Goal: Transaction & Acquisition: Purchase product/service

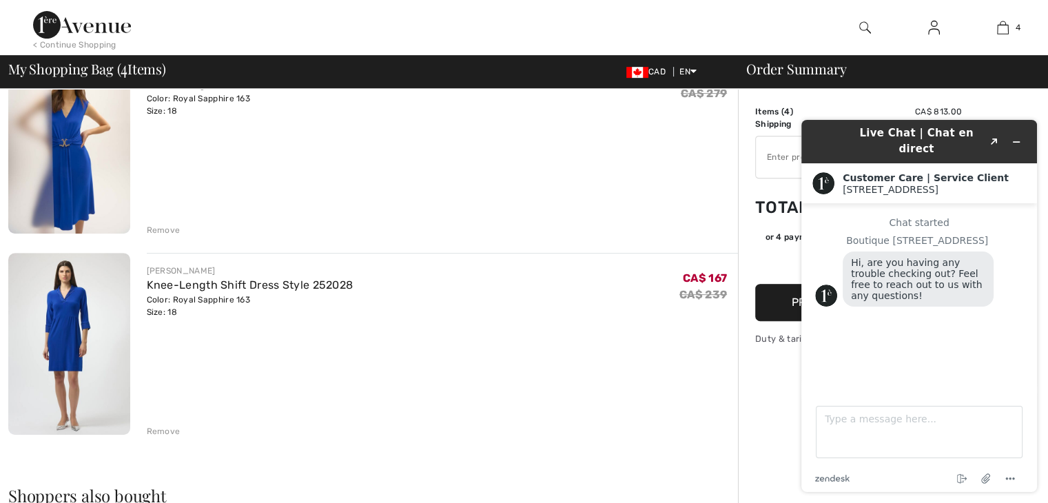
scroll to position [620, 0]
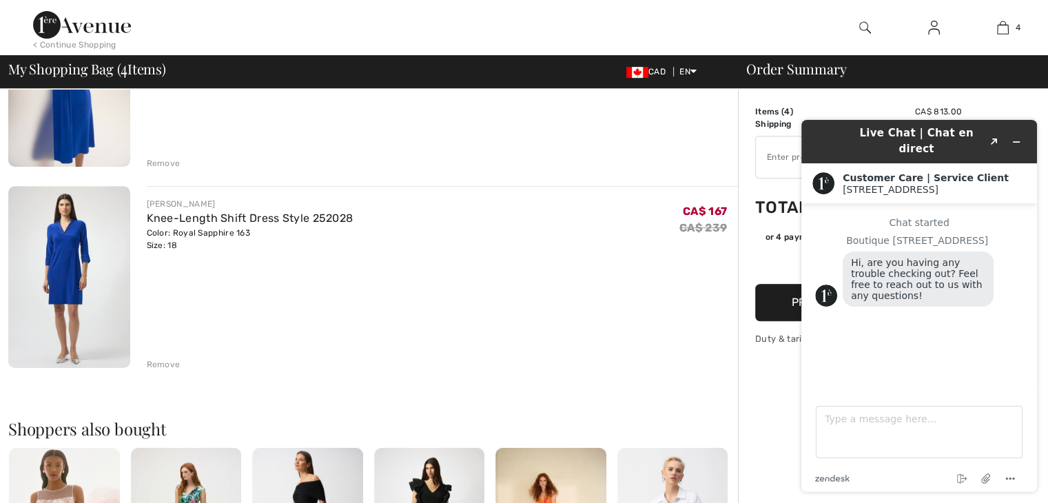
drag, startPoint x: 58, startPoint y: 316, endPoint x: 472, endPoint y: 357, distance: 416.0
click at [472, 357] on div "Remove" at bounding box center [443, 362] width 592 height 15
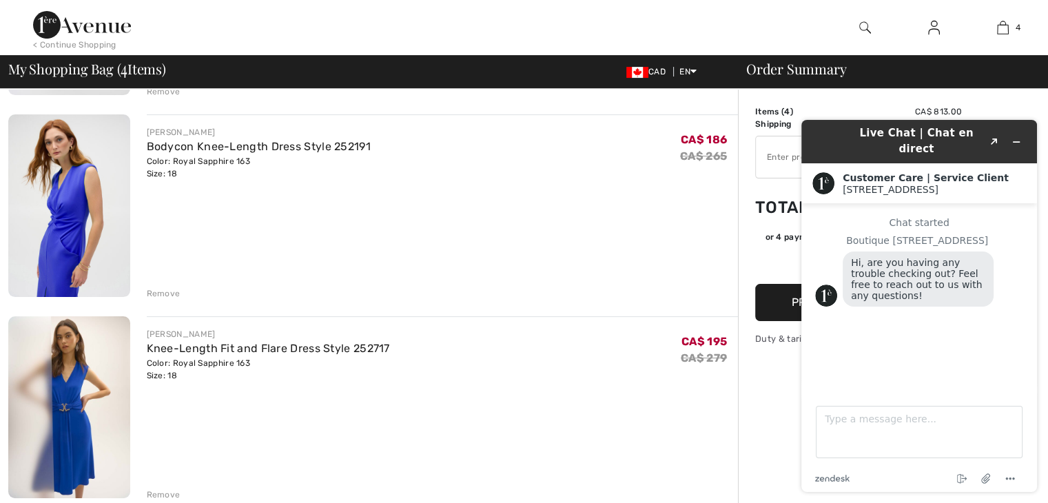
scroll to position [276, 0]
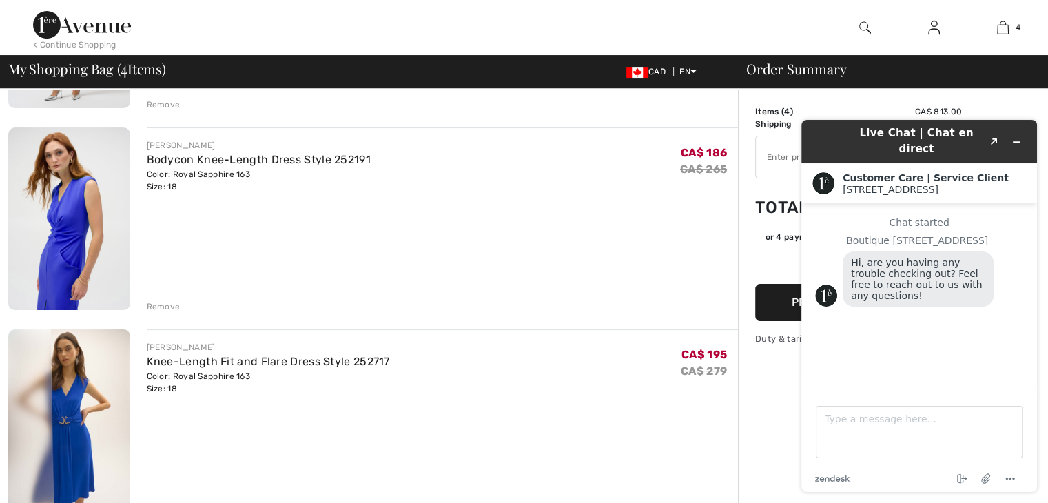
click at [96, 251] on img at bounding box center [69, 218] width 122 height 182
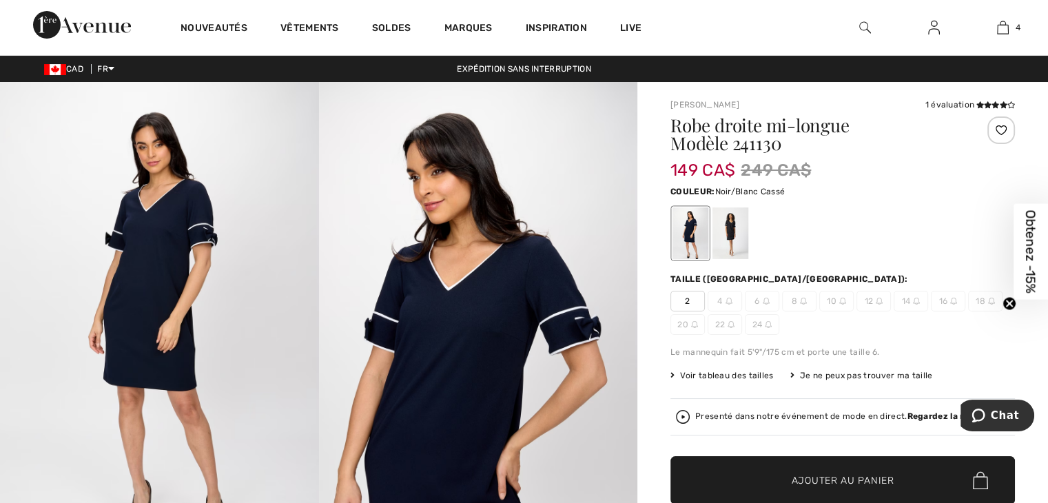
click at [729, 231] on div at bounding box center [730, 233] width 36 height 52
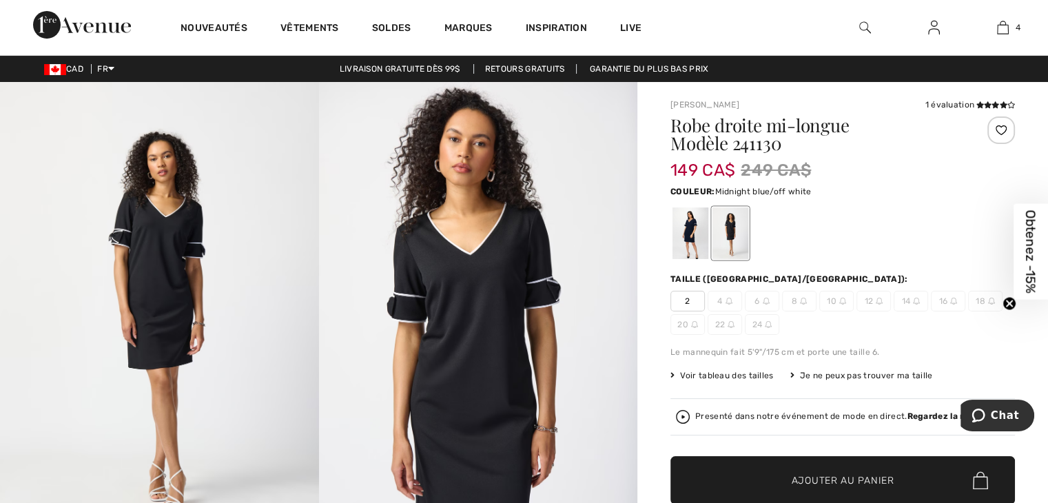
click at [683, 234] on div at bounding box center [690, 233] width 36 height 52
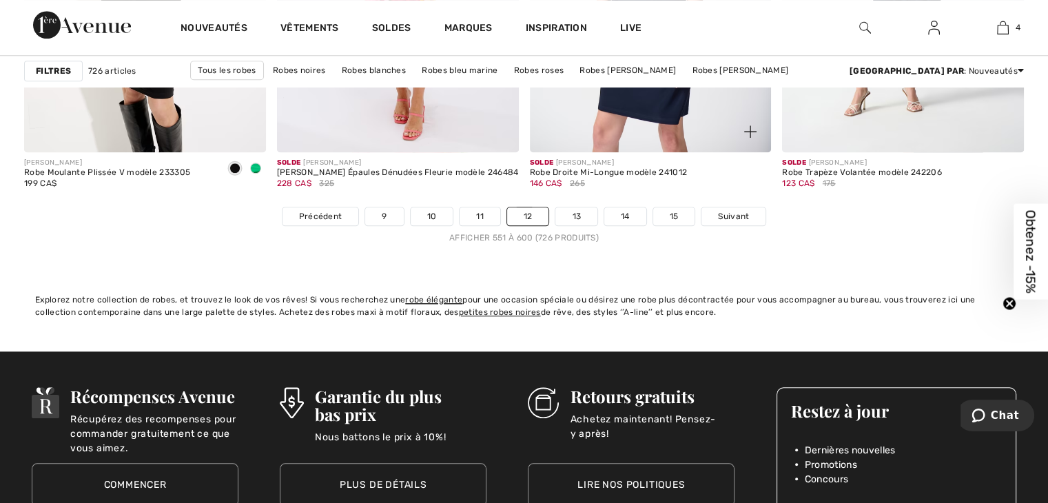
scroll to position [6543, 0]
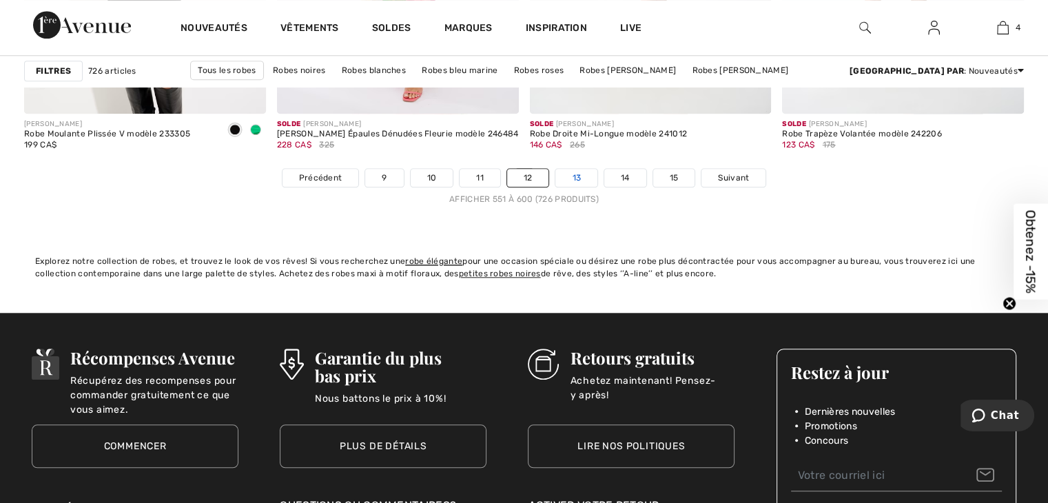
click at [582, 169] on link "13" at bounding box center [576, 178] width 42 height 18
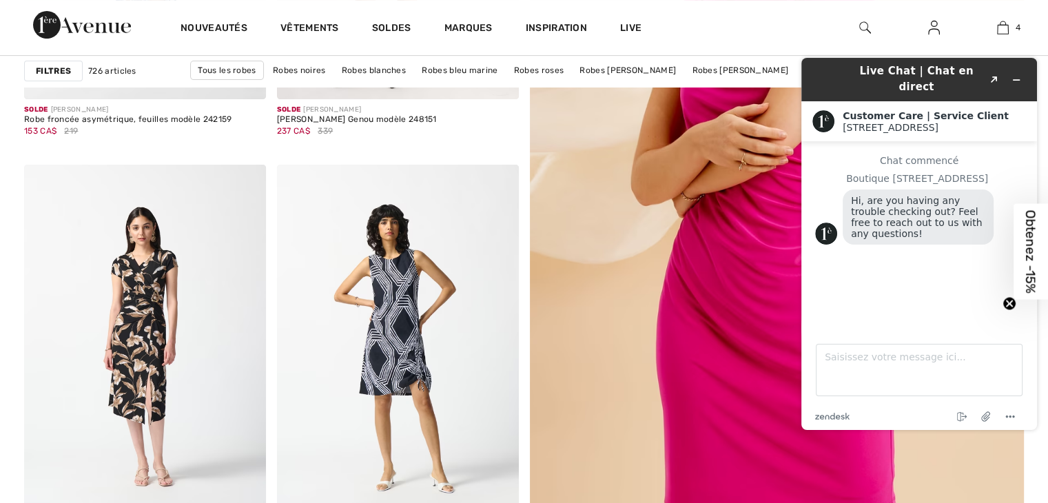
scroll to position [482, 0]
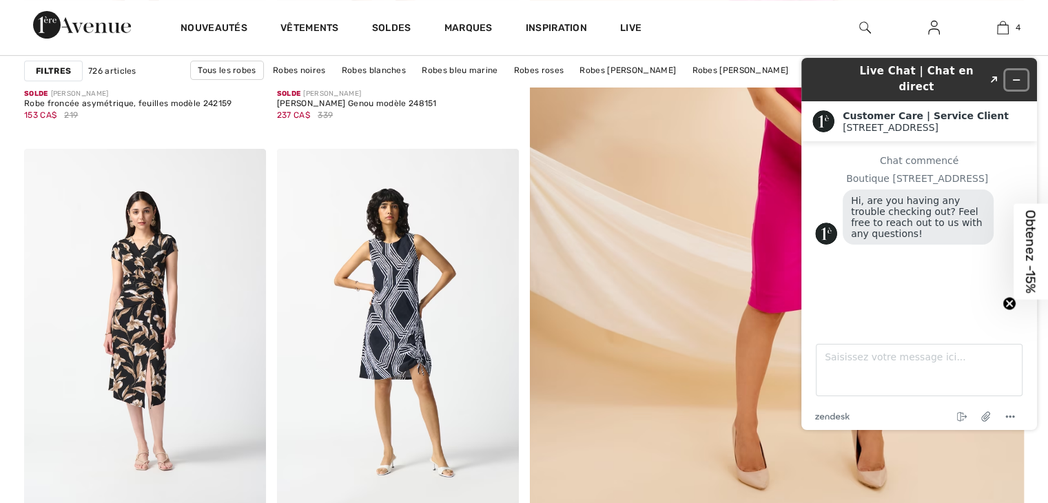
click at [1012, 76] on icon "Réduire le widget" at bounding box center [1016, 80] width 10 height 10
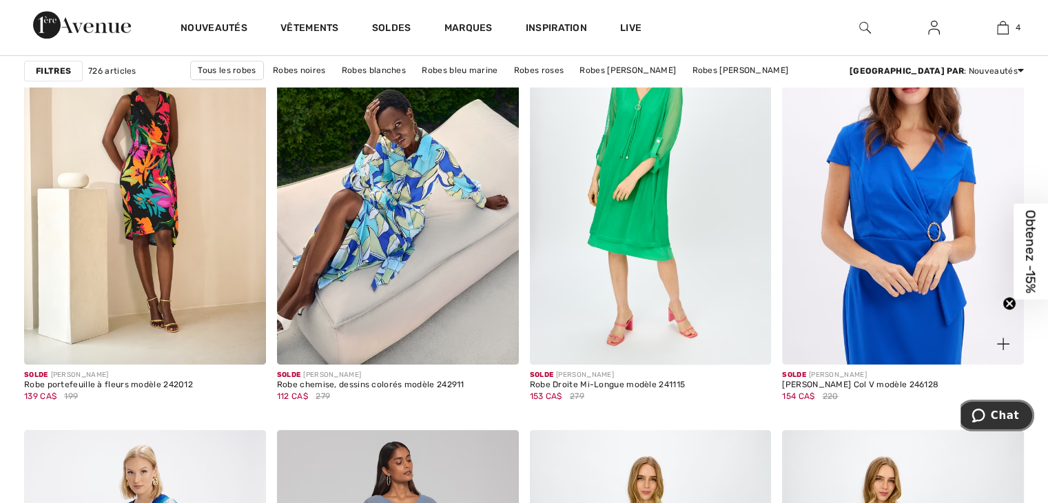
scroll to position [1033, 0]
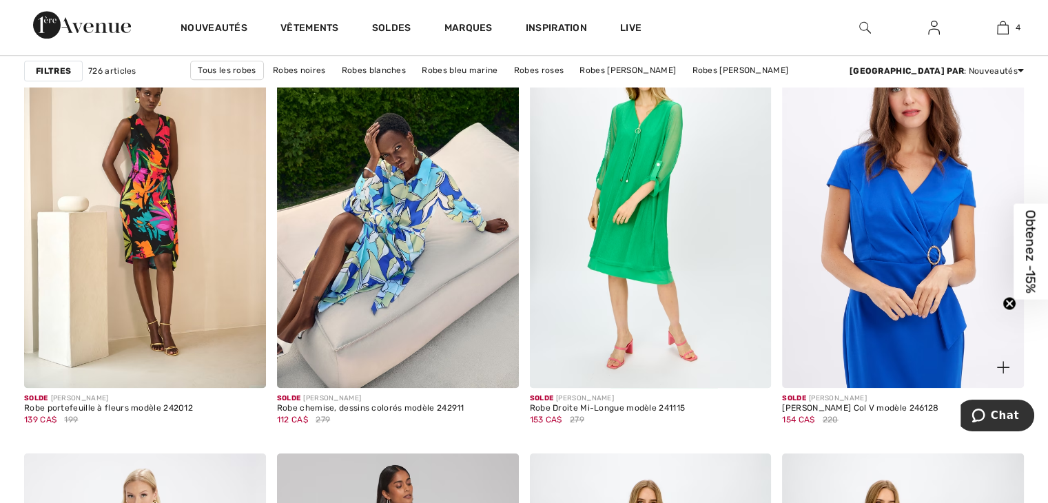
click at [909, 207] on img at bounding box center [903, 206] width 242 height 362
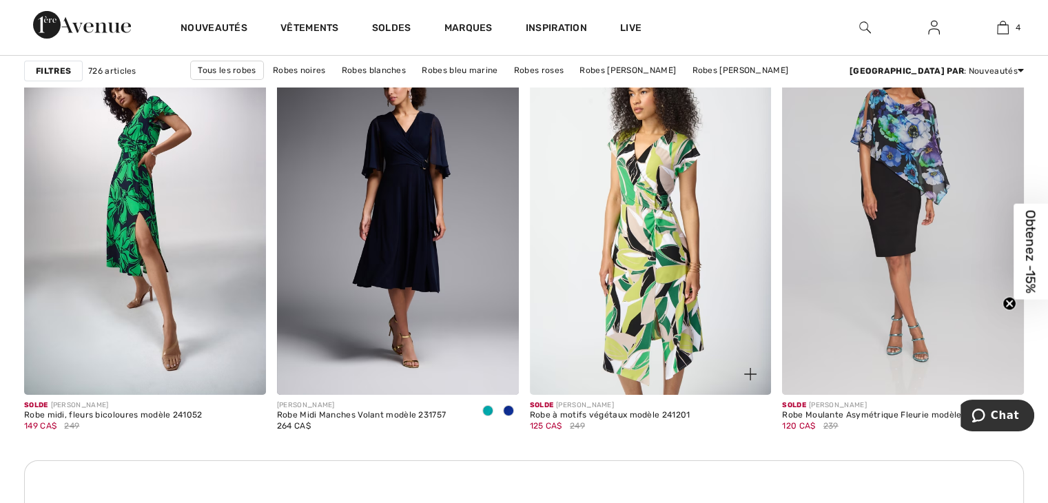
scroll to position [4821, 0]
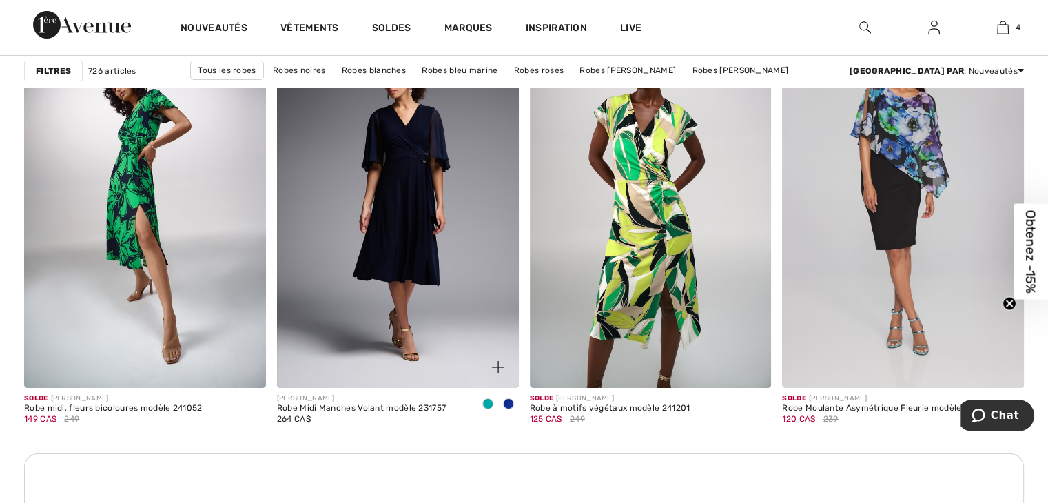
click at [510, 399] on span at bounding box center [508, 403] width 11 height 11
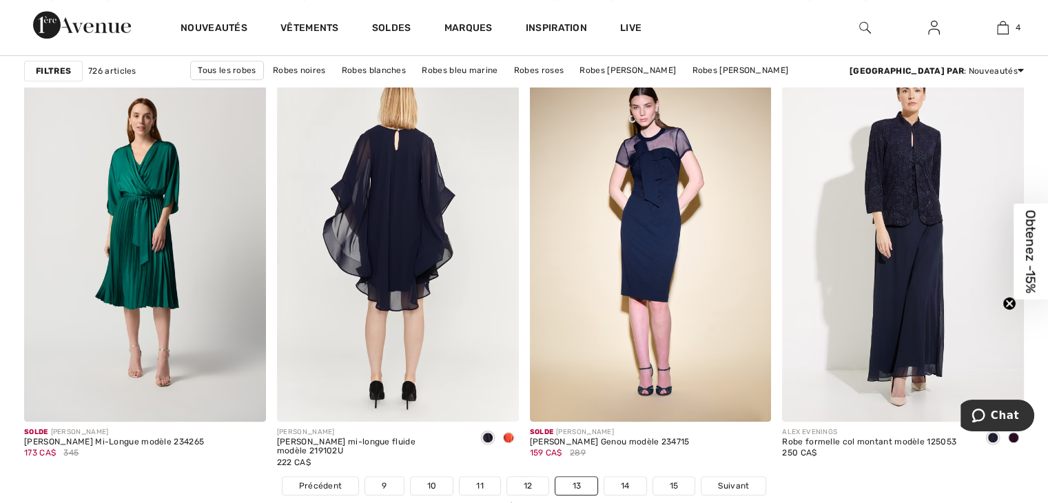
scroll to position [6337, 0]
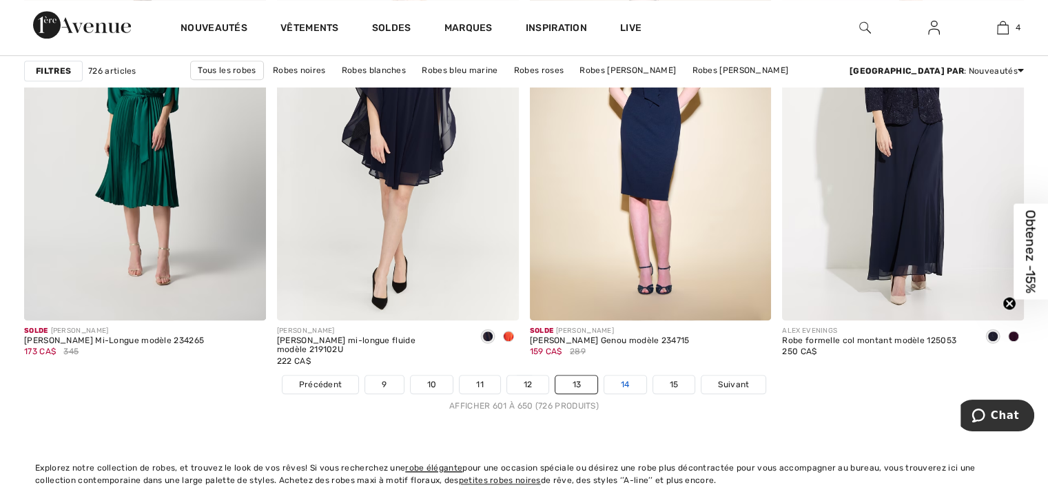
click at [614, 382] on link "14" at bounding box center [625, 384] width 42 height 18
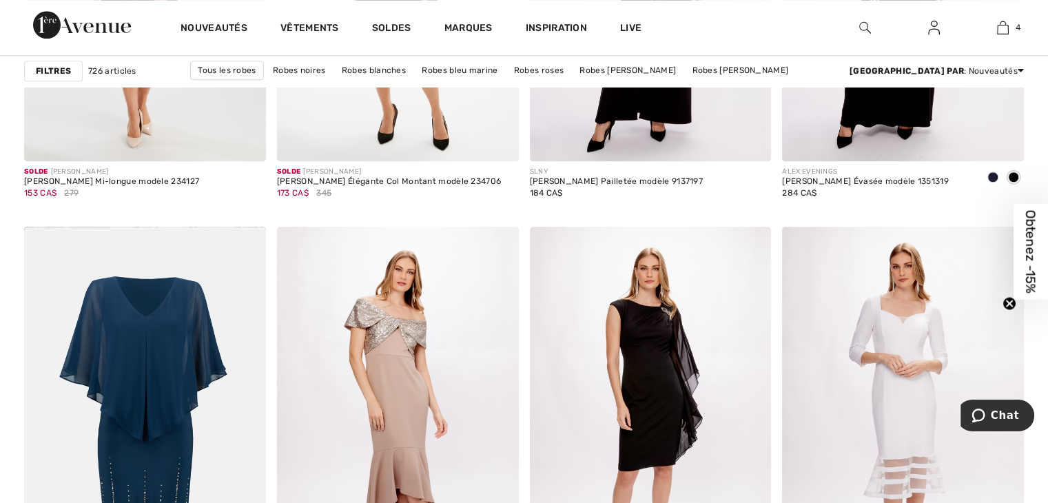
scroll to position [1446, 0]
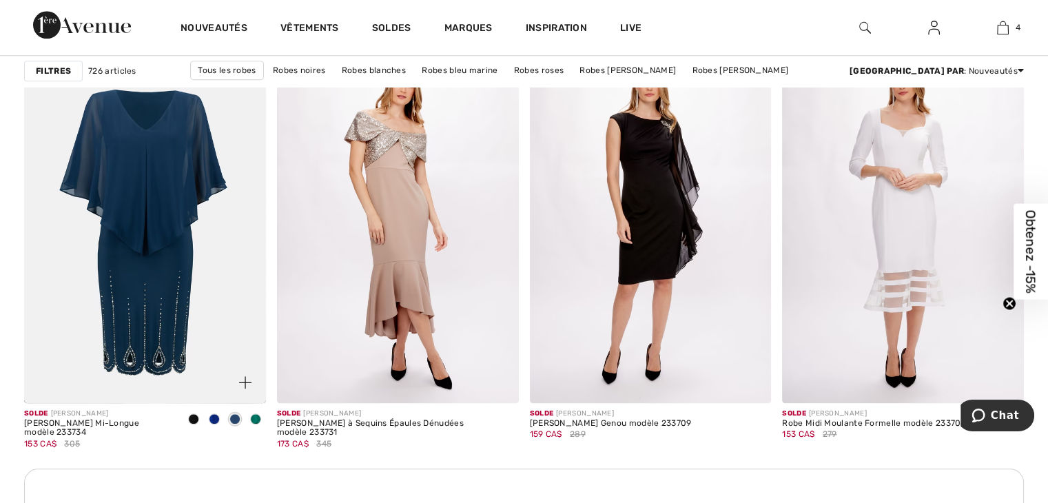
click at [216, 421] on span at bounding box center [214, 418] width 11 height 11
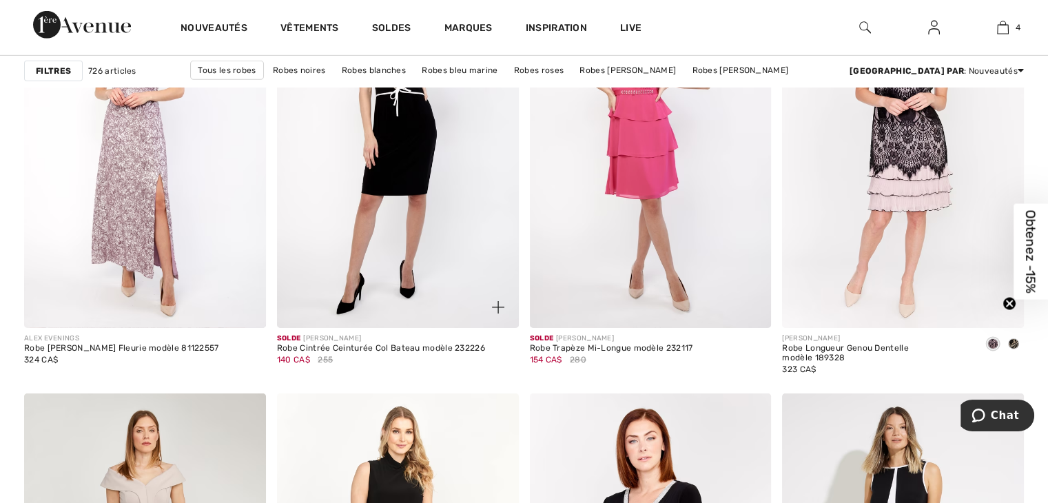
scroll to position [4477, 0]
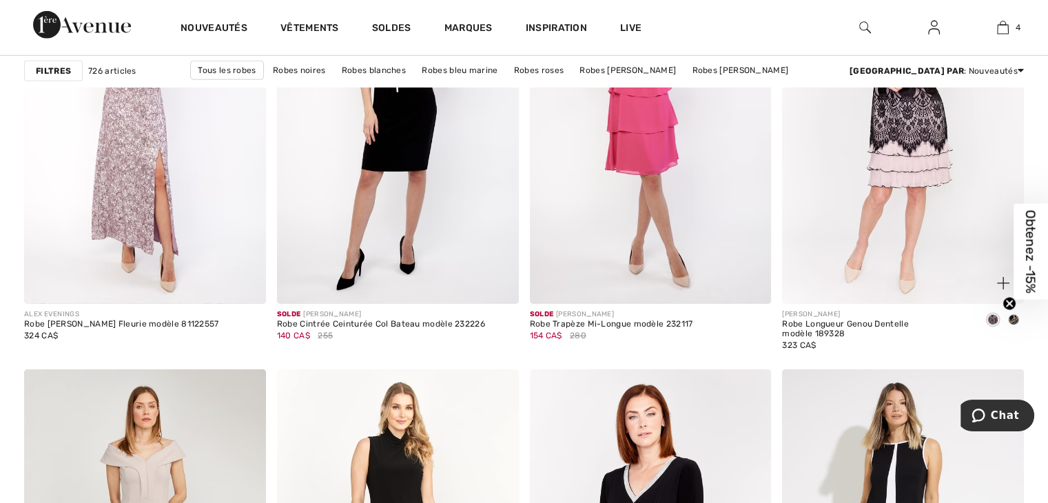
click at [1012, 320] on span at bounding box center [1013, 319] width 11 height 11
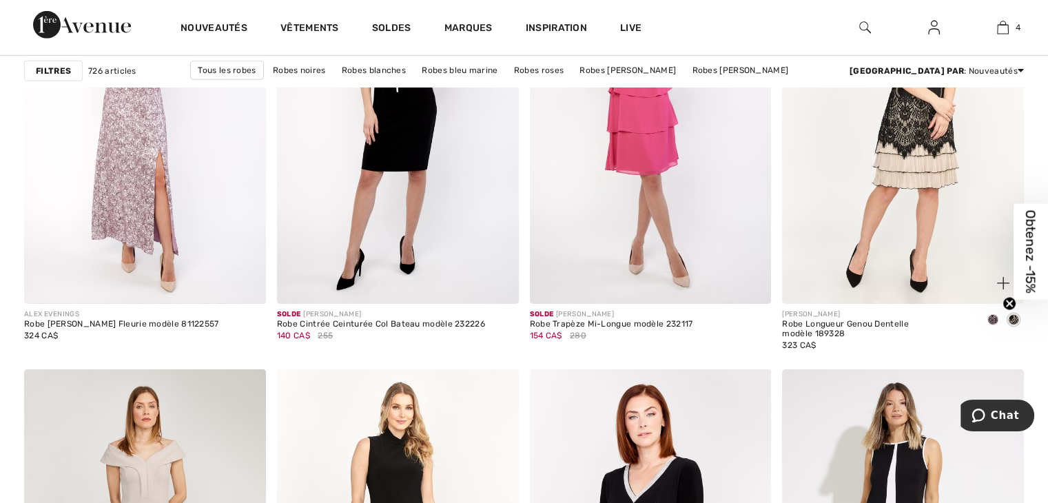
click at [989, 320] on span at bounding box center [992, 319] width 11 height 11
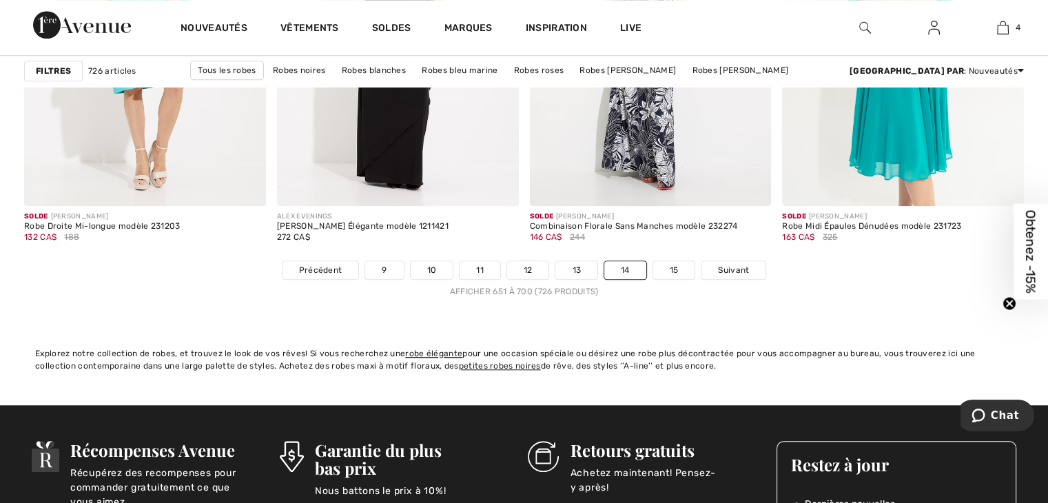
scroll to position [6474, 0]
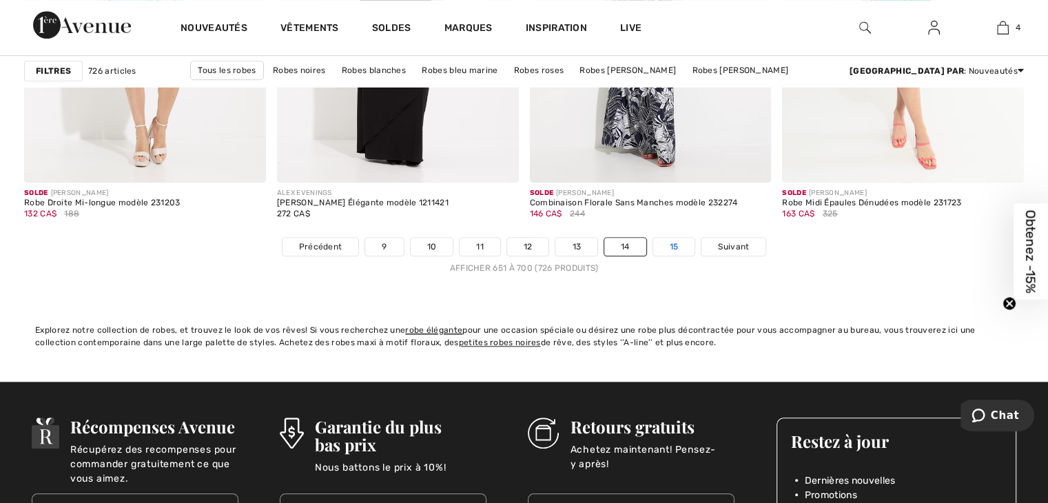
click at [676, 249] on link "15" at bounding box center [674, 247] width 42 height 18
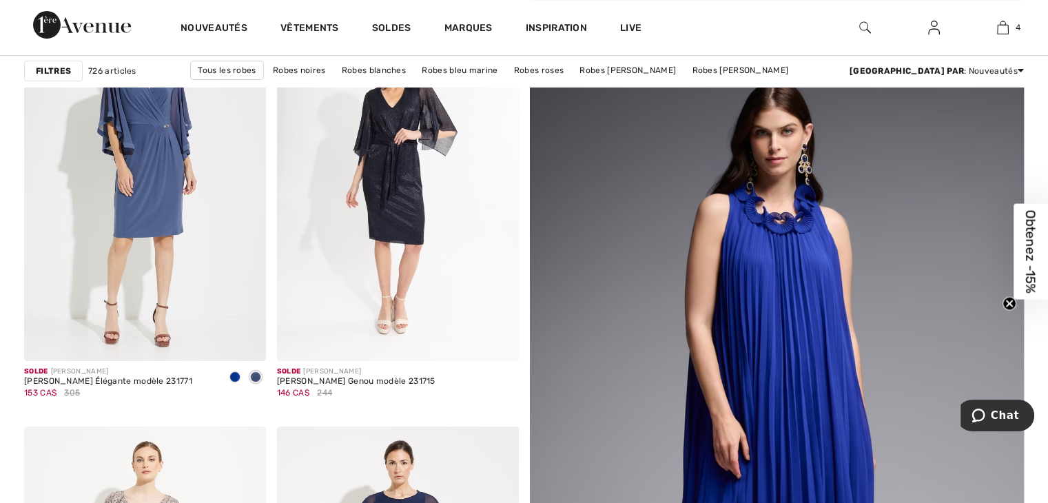
scroll to position [207, 0]
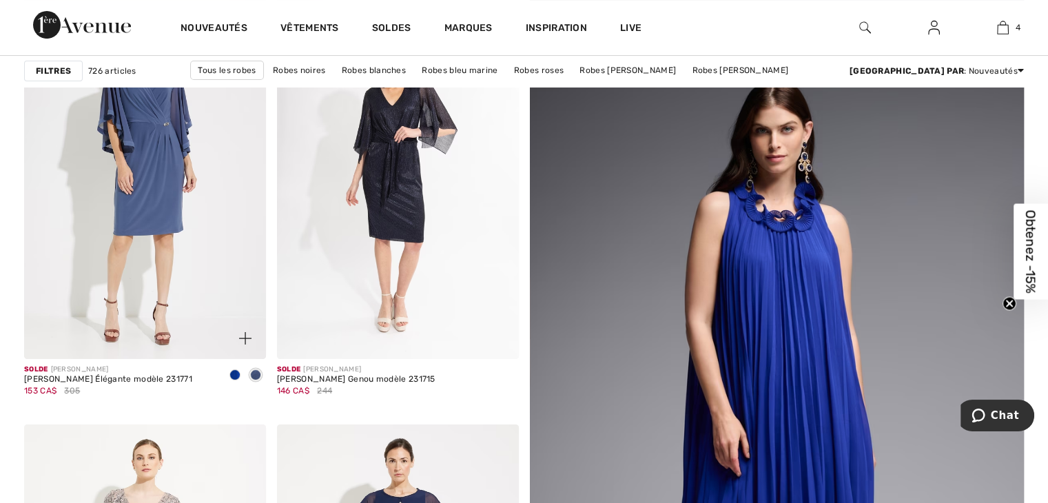
click at [238, 377] on span at bounding box center [234, 374] width 11 height 11
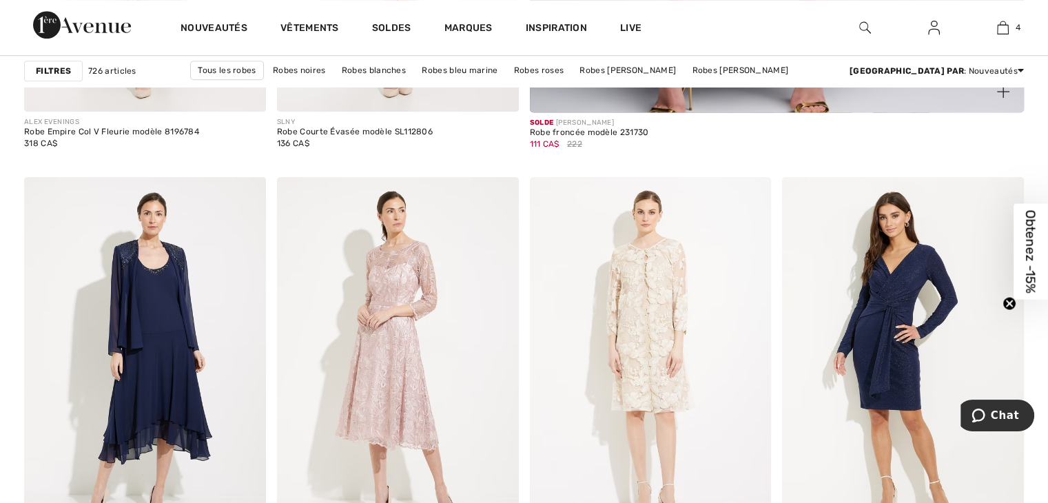
scroll to position [689, 0]
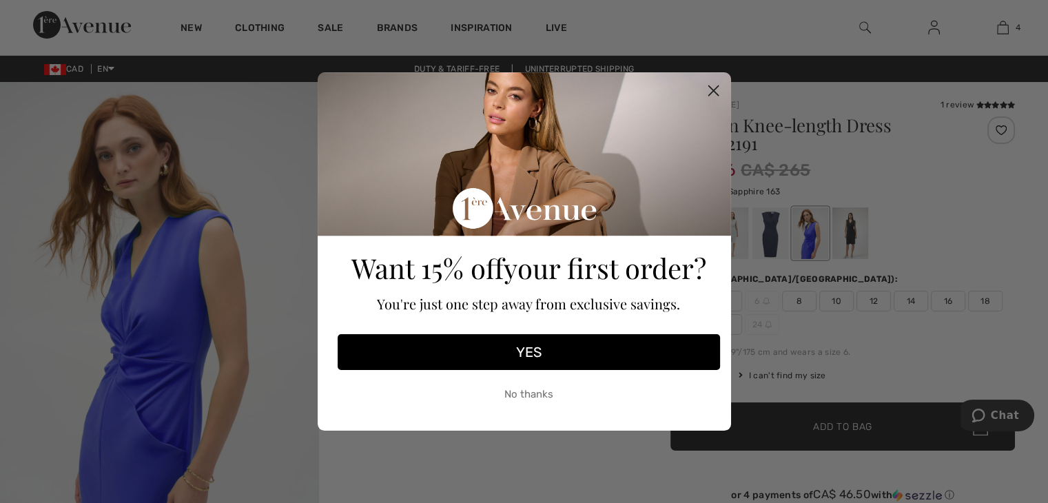
click at [709, 89] on circle "Close dialog" at bounding box center [712, 90] width 23 height 23
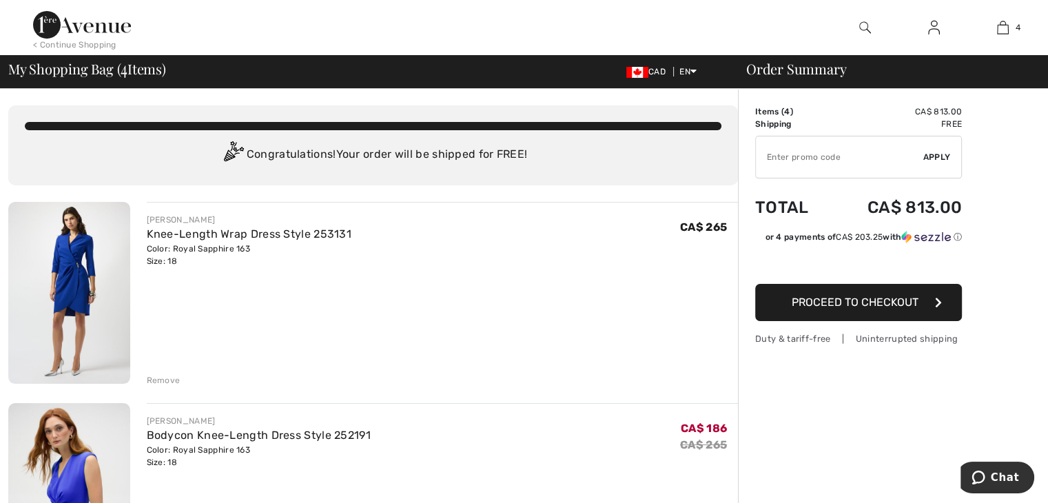
click at [92, 278] on img at bounding box center [69, 293] width 122 height 182
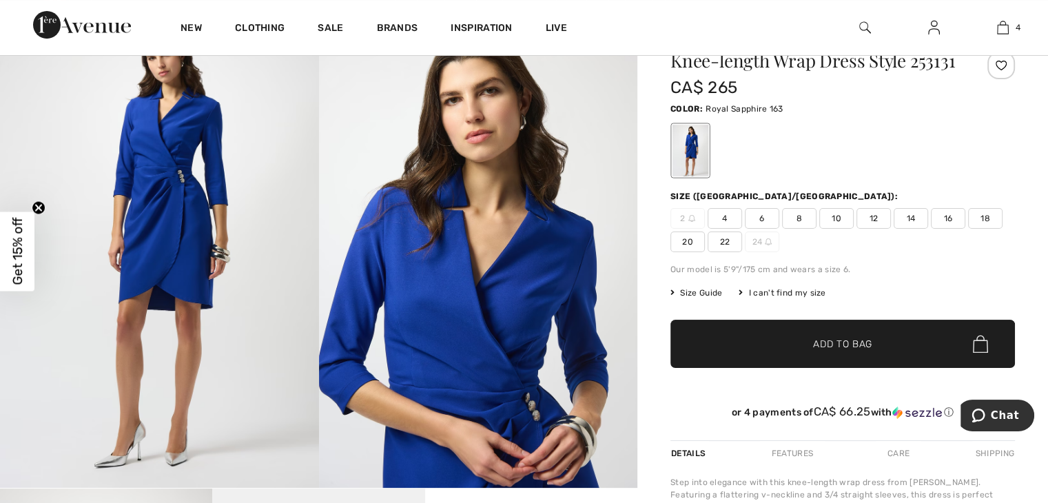
scroll to position [69, 0]
